Goal: Find specific page/section: Find specific page/section

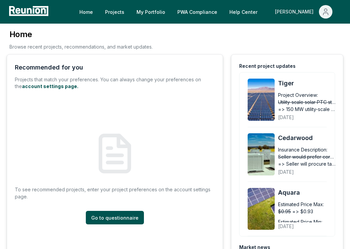
click at [311, 10] on div "[PERSON_NAME]" at bounding box center [295, 12] width 41 height 14
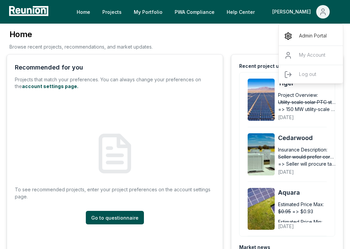
click at [300, 29] on div "Admin Portal" at bounding box center [310, 36] width 65 height 19
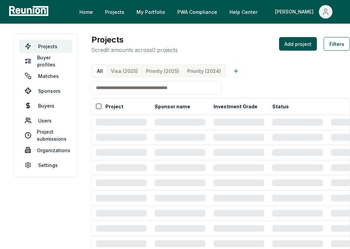
click at [143, 86] on input at bounding box center [156, 88] width 130 height 14
type input "********"
